Goal: Task Accomplishment & Management: Manage account settings

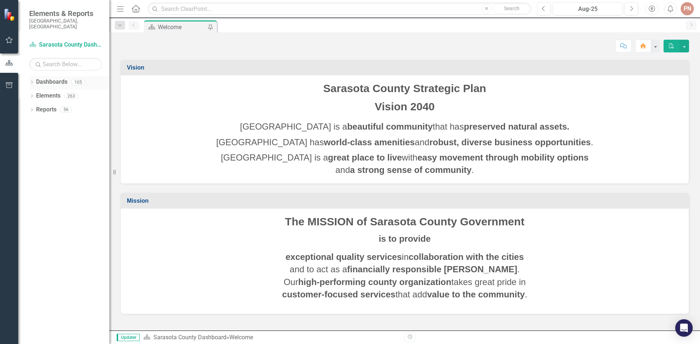
click at [31, 81] on icon "Dropdown" at bounding box center [31, 83] width 5 height 4
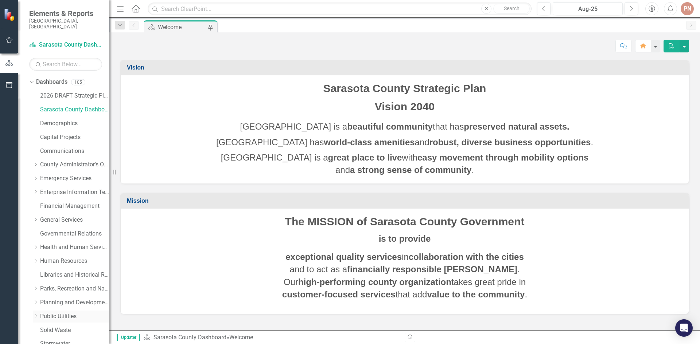
click at [62, 313] on link "Public Utilities" at bounding box center [74, 317] width 69 height 8
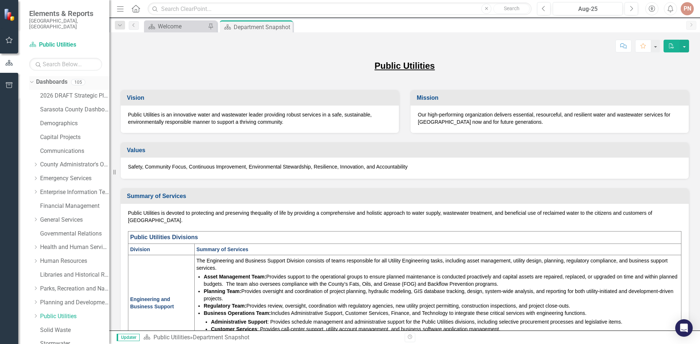
click at [33, 79] on icon "Dropdown" at bounding box center [31, 81] width 4 height 5
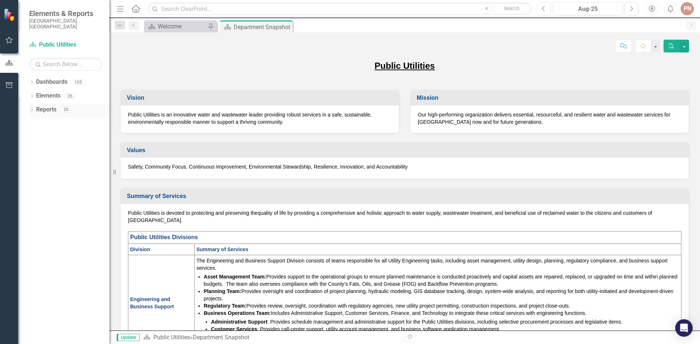
click at [34, 109] on icon "Dropdown" at bounding box center [31, 111] width 5 height 4
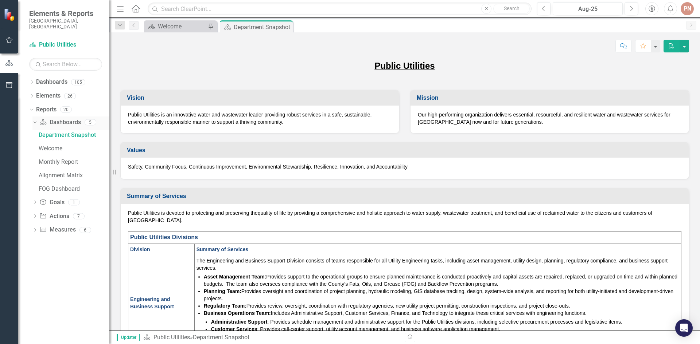
click at [36, 120] on icon "Dropdown" at bounding box center [34, 122] width 4 height 5
click at [35, 163] on icon "Dropdown" at bounding box center [34, 165] width 5 height 4
click at [56, 173] on div "Measures" at bounding box center [74, 176] width 71 height 7
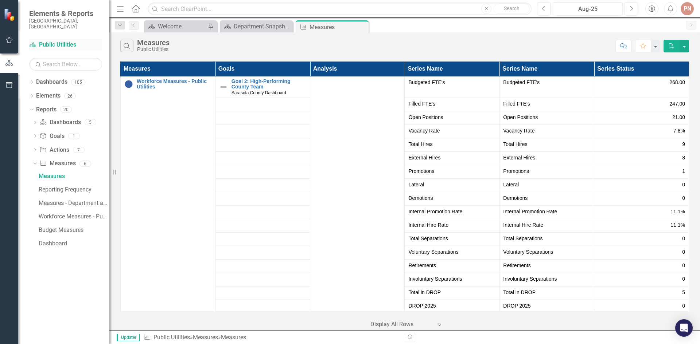
click at [32, 42] on icon "Dashboard" at bounding box center [32, 45] width 7 height 6
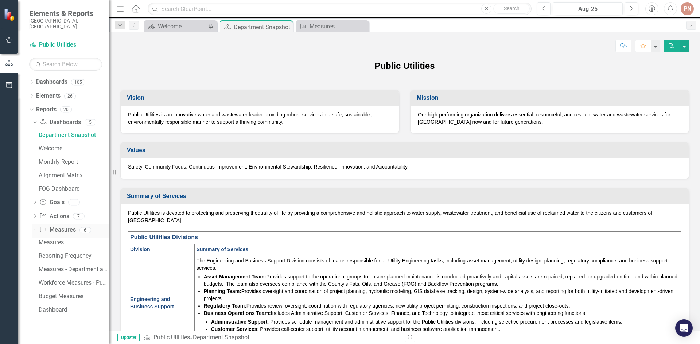
click at [36, 229] on icon at bounding box center [34, 230] width 3 height 2
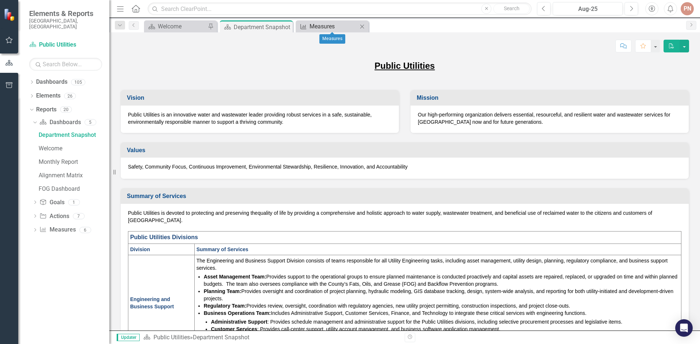
click at [334, 22] on div "Measures" at bounding box center [333, 26] width 48 height 9
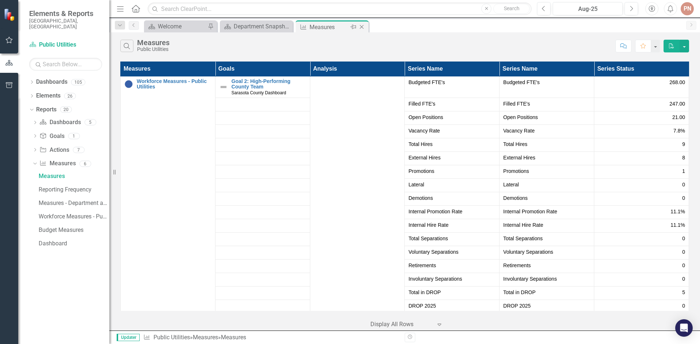
click at [361, 28] on icon "Close" at bounding box center [361, 27] width 7 height 6
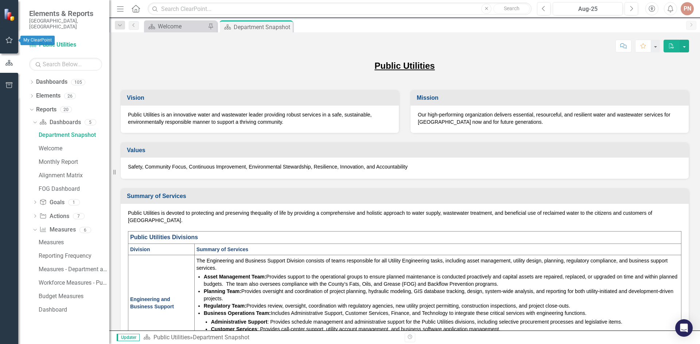
click at [10, 44] on button "button" at bounding box center [9, 40] width 16 height 15
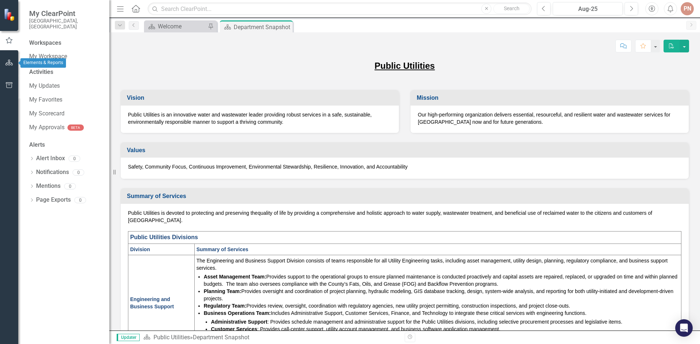
click at [9, 64] on icon "button" at bounding box center [9, 63] width 8 height 6
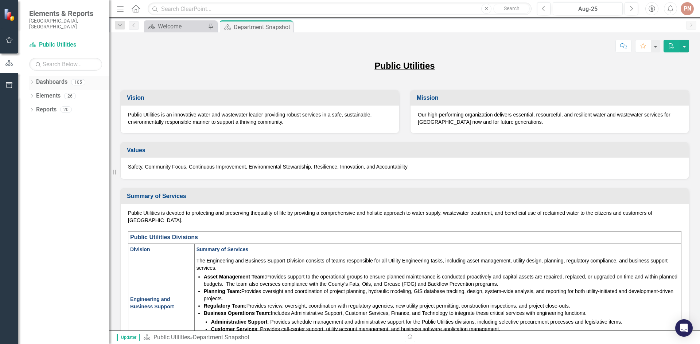
click at [30, 81] on icon "Dropdown" at bounding box center [31, 83] width 5 height 4
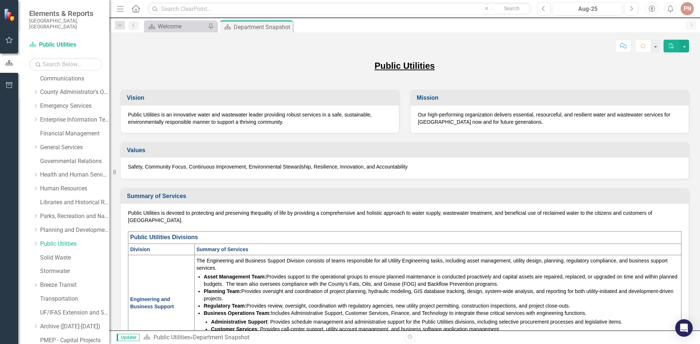
scroll to position [95, 0]
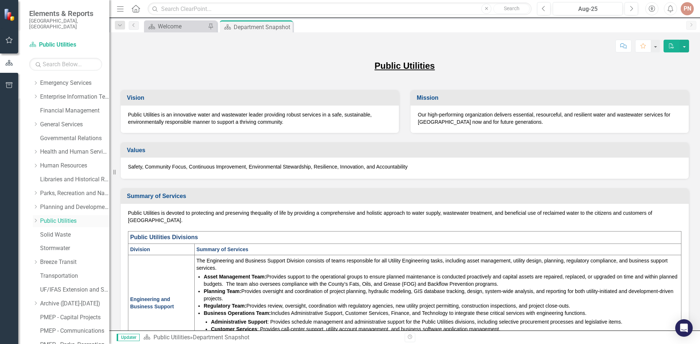
click at [37, 218] on div "Dropdown" at bounding box center [35, 221] width 5 height 6
click at [52, 231] on link "Utilities" at bounding box center [78, 235] width 62 height 8
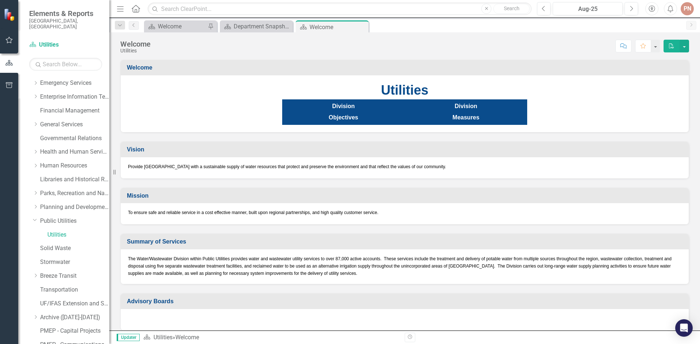
click at [466, 117] on strong "Measures" at bounding box center [465, 117] width 27 height 6
click at [15, 80] on button "button" at bounding box center [9, 85] width 16 height 15
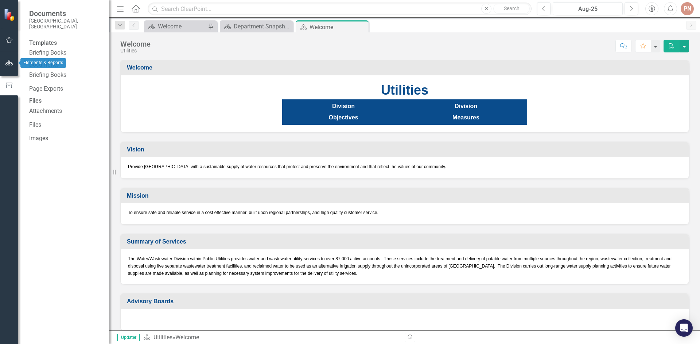
click at [7, 64] on icon "button" at bounding box center [9, 63] width 8 height 6
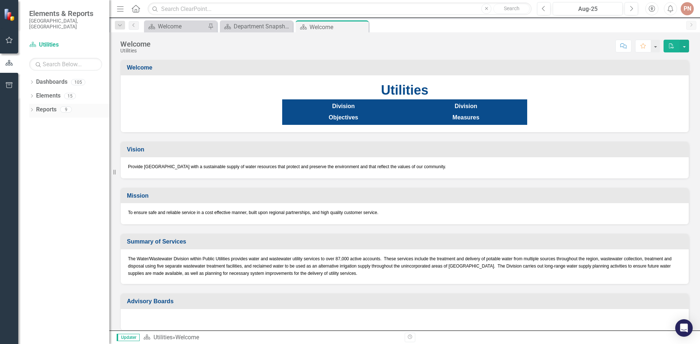
click at [30, 109] on icon "Dropdown" at bounding box center [31, 111] width 5 height 4
click at [35, 188] on icon "Dropdown" at bounding box center [34, 190] width 5 height 4
click at [54, 173] on div "Measures" at bounding box center [74, 176] width 71 height 7
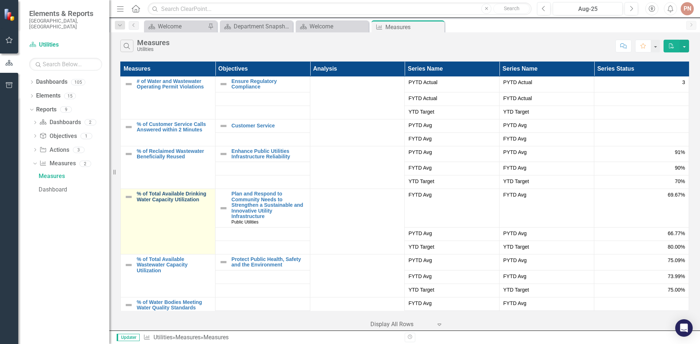
click at [153, 197] on link "% of Total Available Drinking Water Capacity Utilization" at bounding box center [174, 196] width 75 height 11
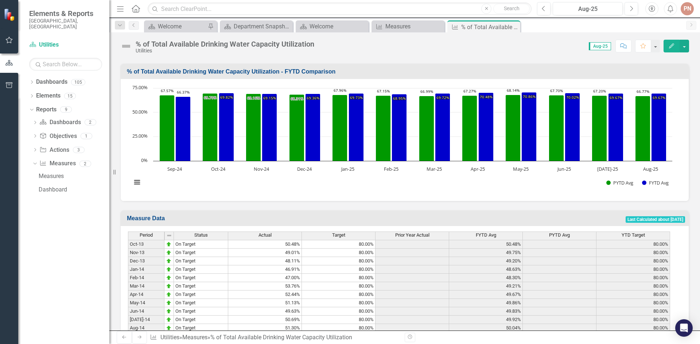
scroll to position [414, 0]
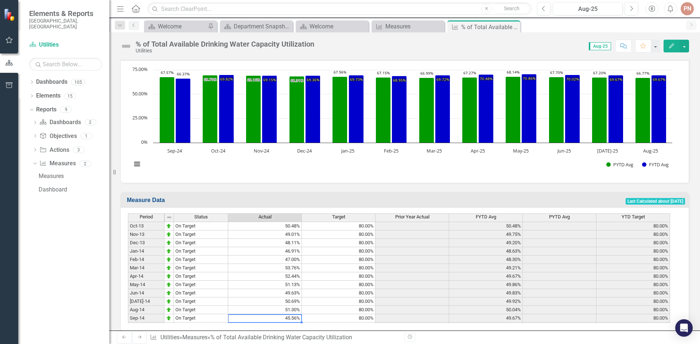
click at [271, 314] on td "45.56%" at bounding box center [265, 318] width 74 height 8
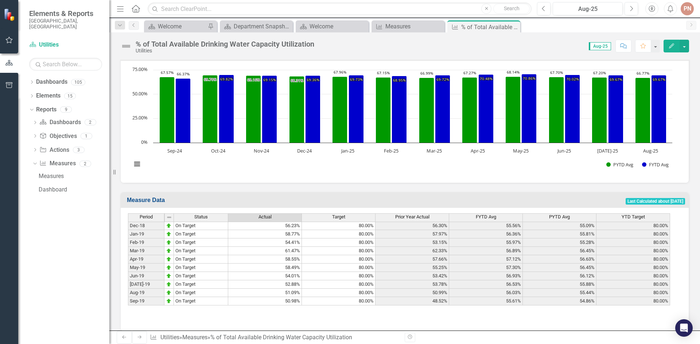
scroll to position [557, 0]
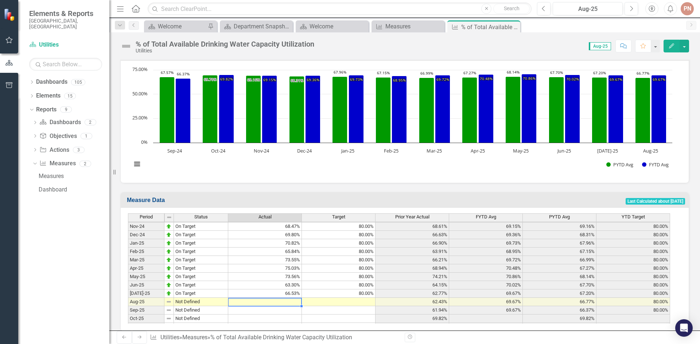
click at [264, 298] on td at bounding box center [265, 302] width 74 height 8
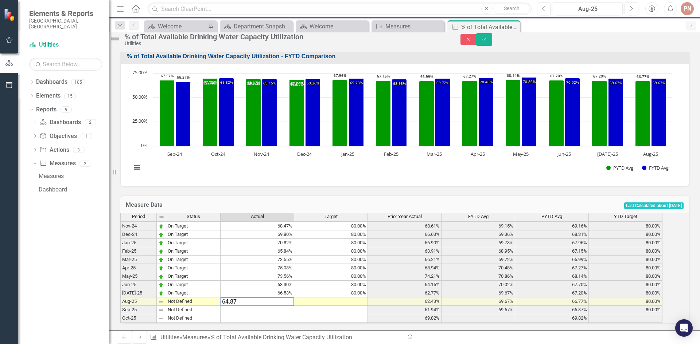
click at [355, 298] on td at bounding box center [331, 302] width 74 height 8
type textarea "80"
click at [212, 298] on td "Not Defined" at bounding box center [193, 302] width 54 height 8
click at [210, 298] on td "Not Defined" at bounding box center [193, 302] width 54 height 8
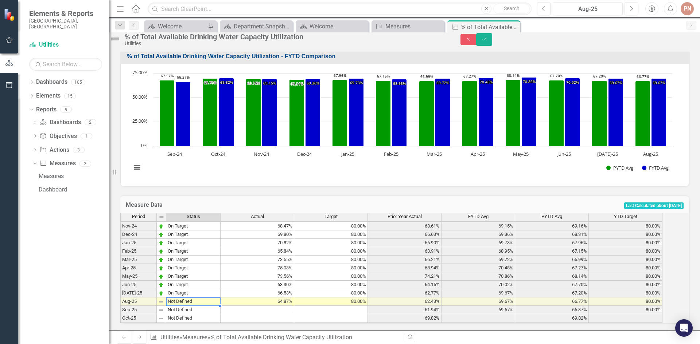
click at [210, 298] on td "Not Defined" at bounding box center [193, 302] width 54 height 8
click at [193, 248] on div "Period Status Actual Target Prior Year Actual FYTD Avg PYTD Avg YTD Target Nov-…" at bounding box center [394, 268] width 548 height 110
click at [487, 42] on icon "Save" at bounding box center [484, 38] width 7 height 5
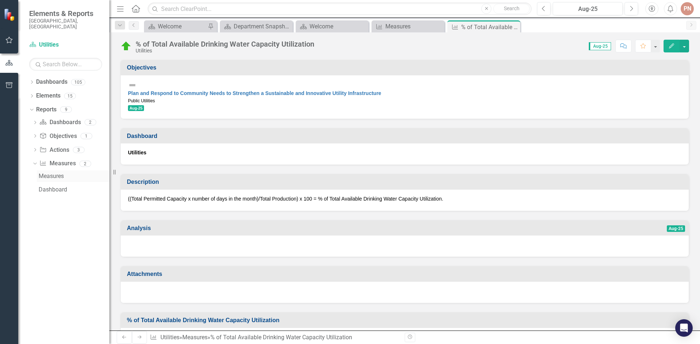
click at [55, 173] on div "Measures" at bounding box center [74, 176] width 71 height 7
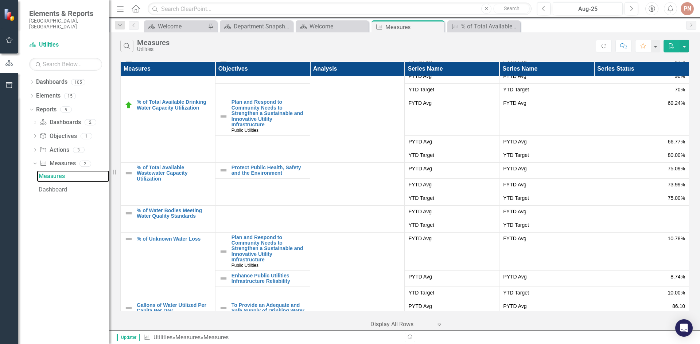
scroll to position [102, 0]
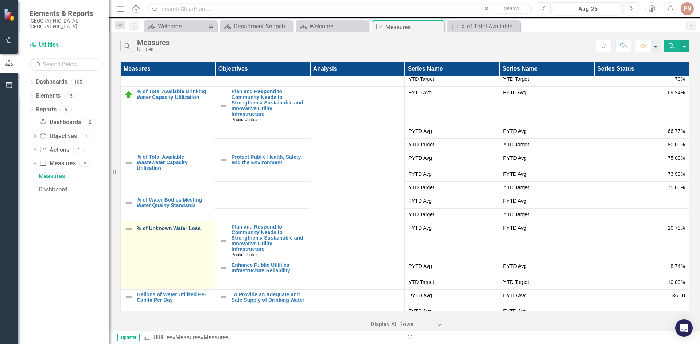
click at [152, 229] on link "% of Unknown Water Loss" at bounding box center [174, 228] width 75 height 5
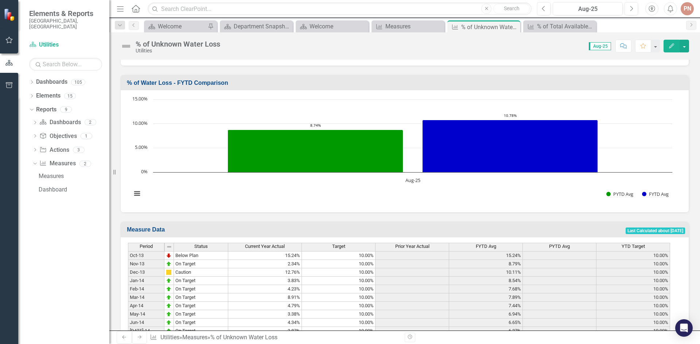
scroll to position [440, 0]
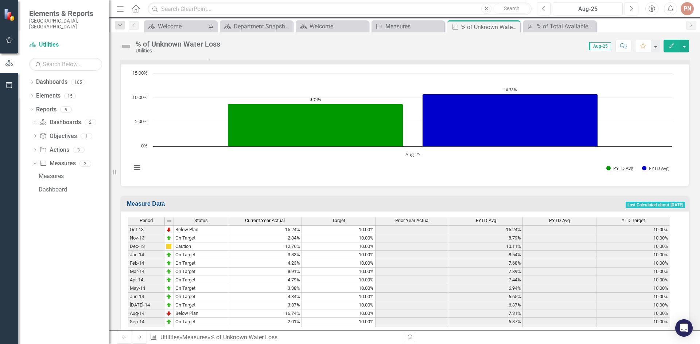
click at [278, 318] on td "2.01%" at bounding box center [265, 322] width 74 height 8
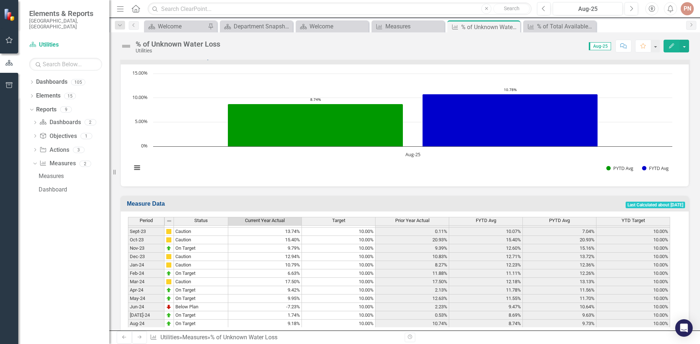
scroll to position [1131, 0]
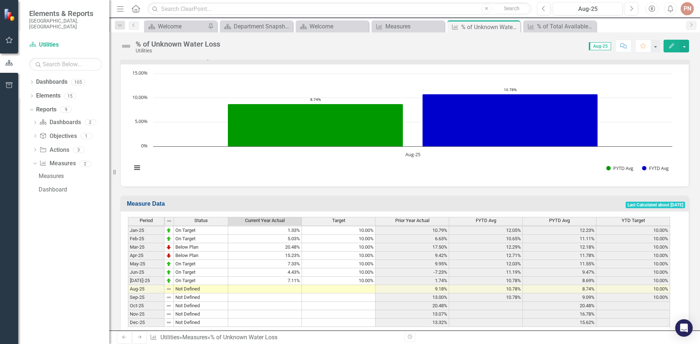
click at [331, 285] on td at bounding box center [339, 289] width 74 height 8
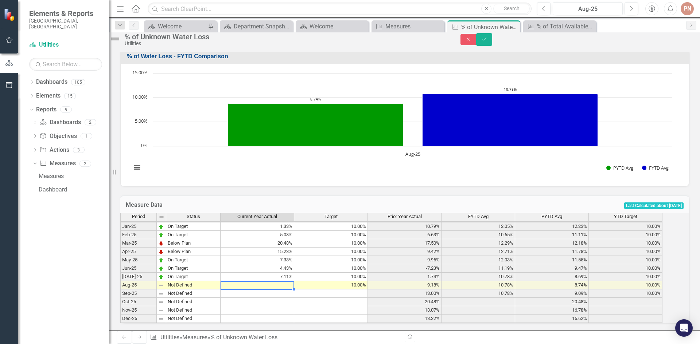
click at [290, 281] on td at bounding box center [257, 285] width 74 height 8
type textarea "10.81"
click at [272, 290] on td at bounding box center [257, 294] width 74 height 8
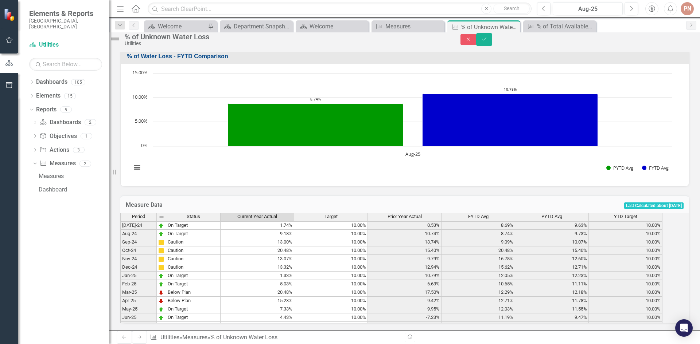
scroll to position [1086, 0]
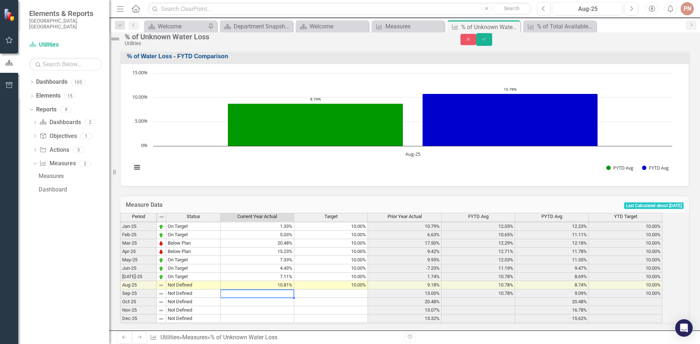
click at [207, 280] on tbody "Nov-23 On Target Dec-23 Caution Jan-24 Caution Feb-24 On Target Mar-24 Caution …" at bounding box center [170, 214] width 100 height 218
click at [207, 281] on td "Not Defined" at bounding box center [193, 285] width 54 height 8
click at [203, 281] on td "Not Defined" at bounding box center [193, 285] width 54 height 8
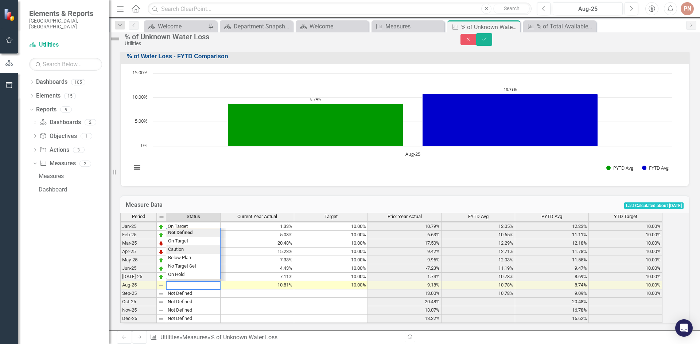
click at [189, 244] on div "Period Status Current Year Actual Target Prior Year Actual FYTD Avg PYTD Avg YT…" at bounding box center [394, 268] width 548 height 110
click at [487, 41] on icon "Save" at bounding box center [484, 38] width 7 height 5
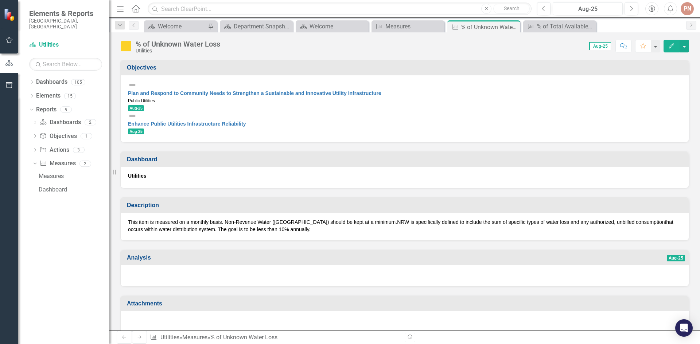
click at [684, 11] on div "PN" at bounding box center [686, 8] width 13 height 13
click at [663, 93] on link "Logout Log Out" at bounding box center [665, 91] width 58 height 13
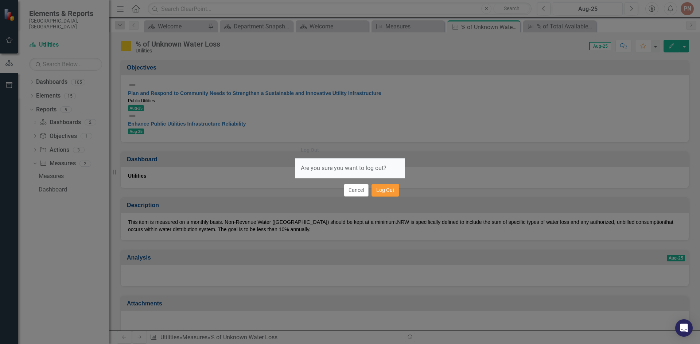
click at [383, 192] on button "Log Out" at bounding box center [385, 190] width 28 height 13
